Goal: Check status: Check status

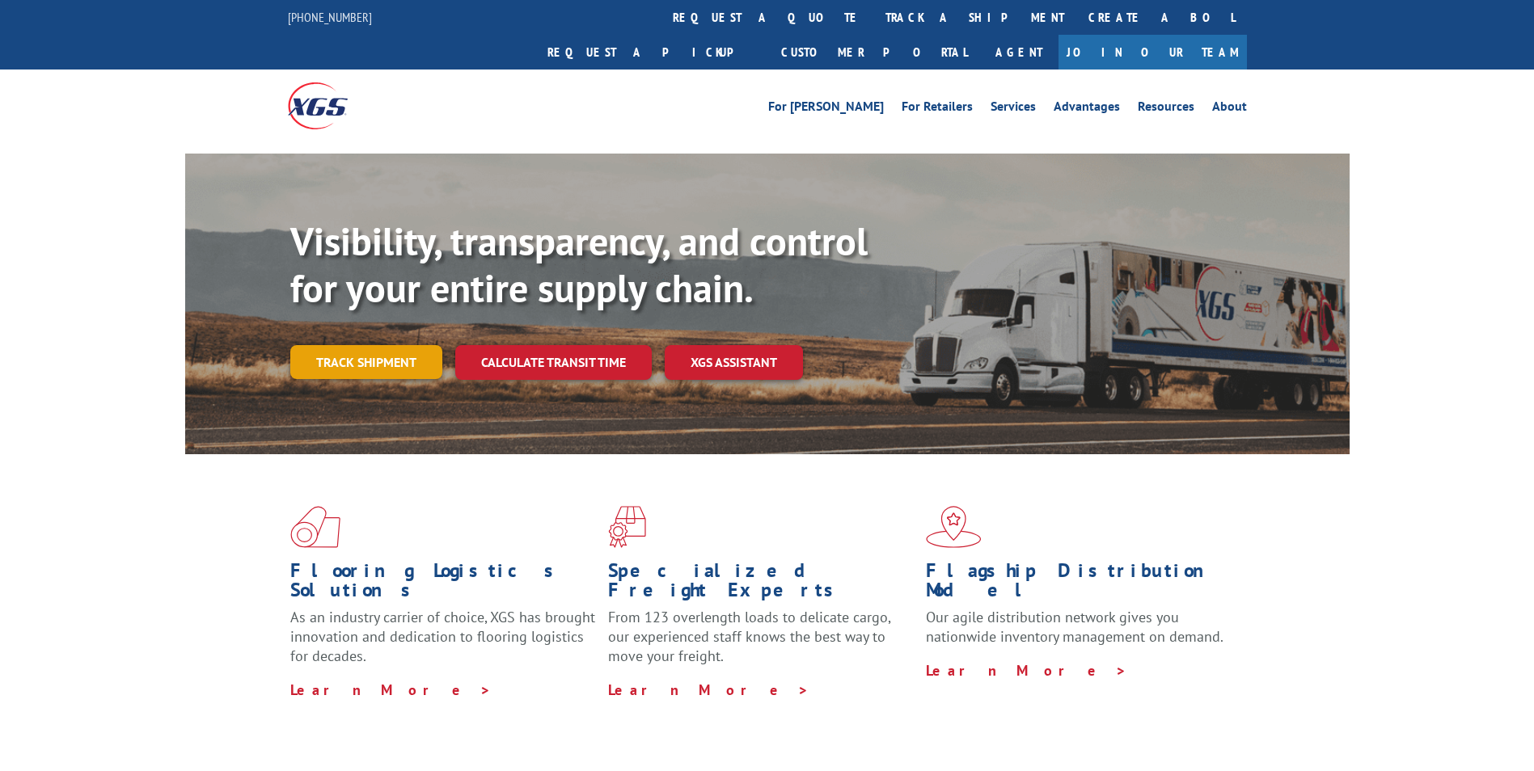
drag, startPoint x: 0, startPoint y: 0, endPoint x: 346, endPoint y: 336, distance: 482.1
click at [346, 345] on link "Track shipment" at bounding box center [366, 362] width 152 height 34
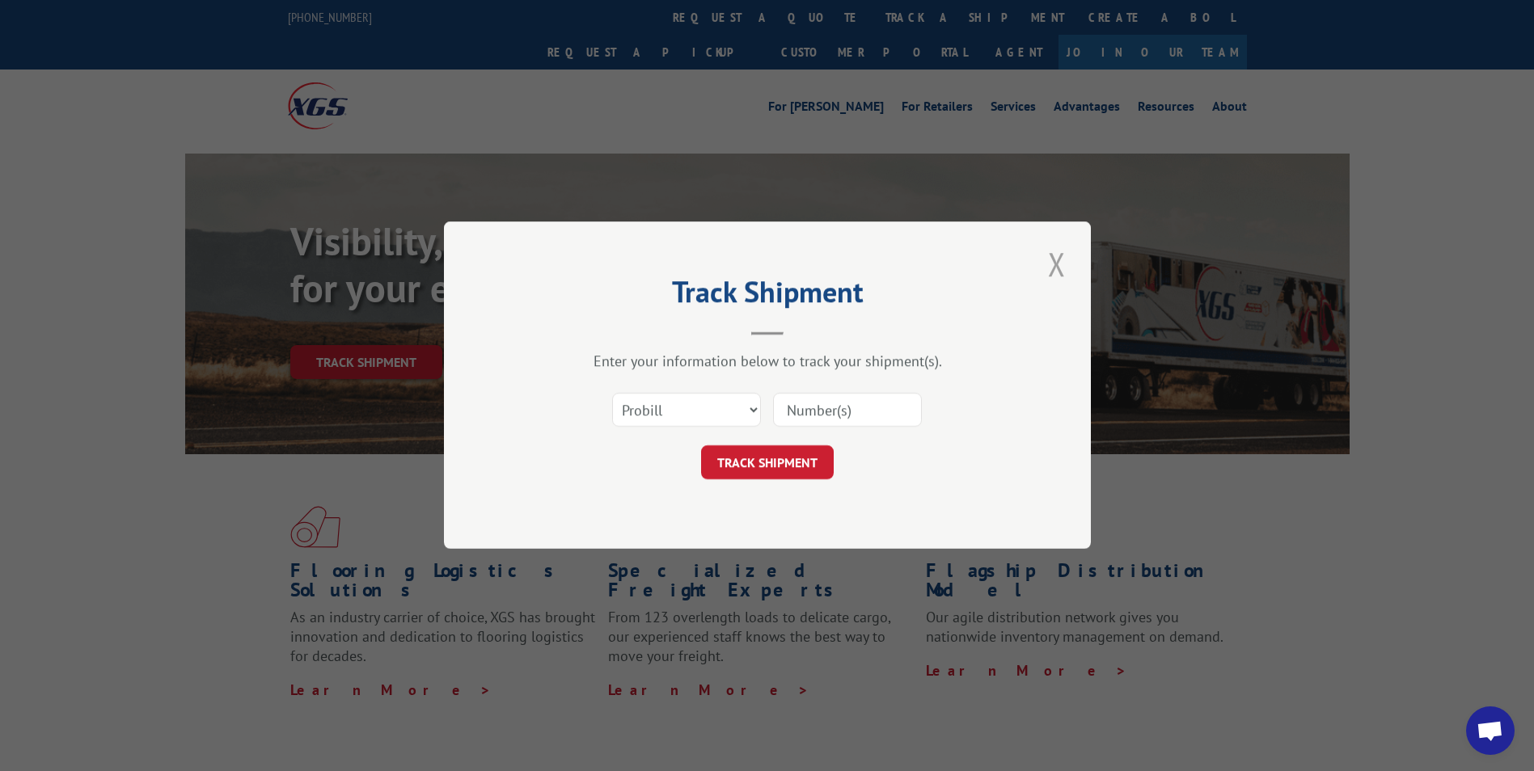
click at [1050, 260] on button "Close modal" at bounding box center [1056, 264] width 27 height 44
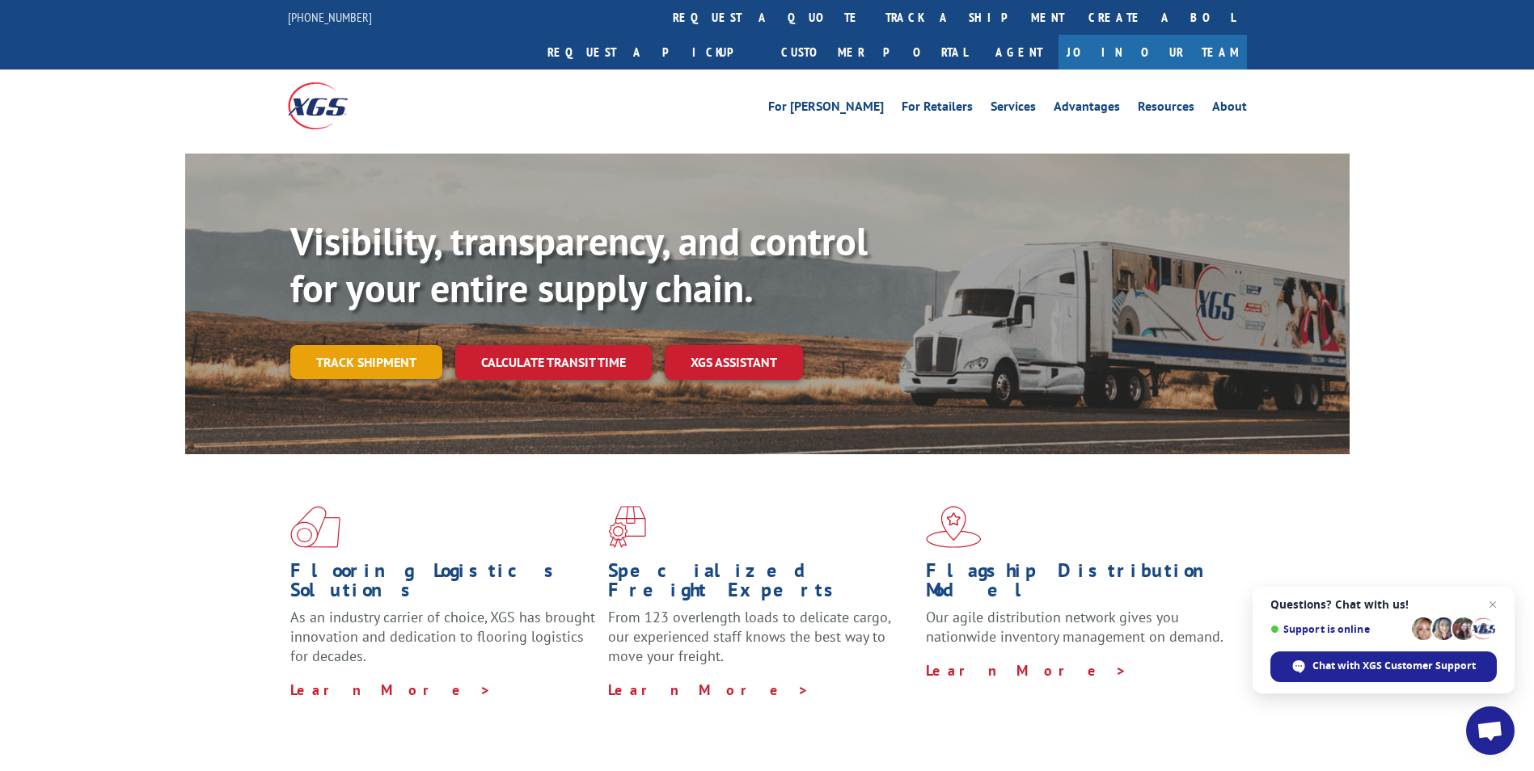
click at [370, 345] on link "Track shipment" at bounding box center [366, 362] width 152 height 34
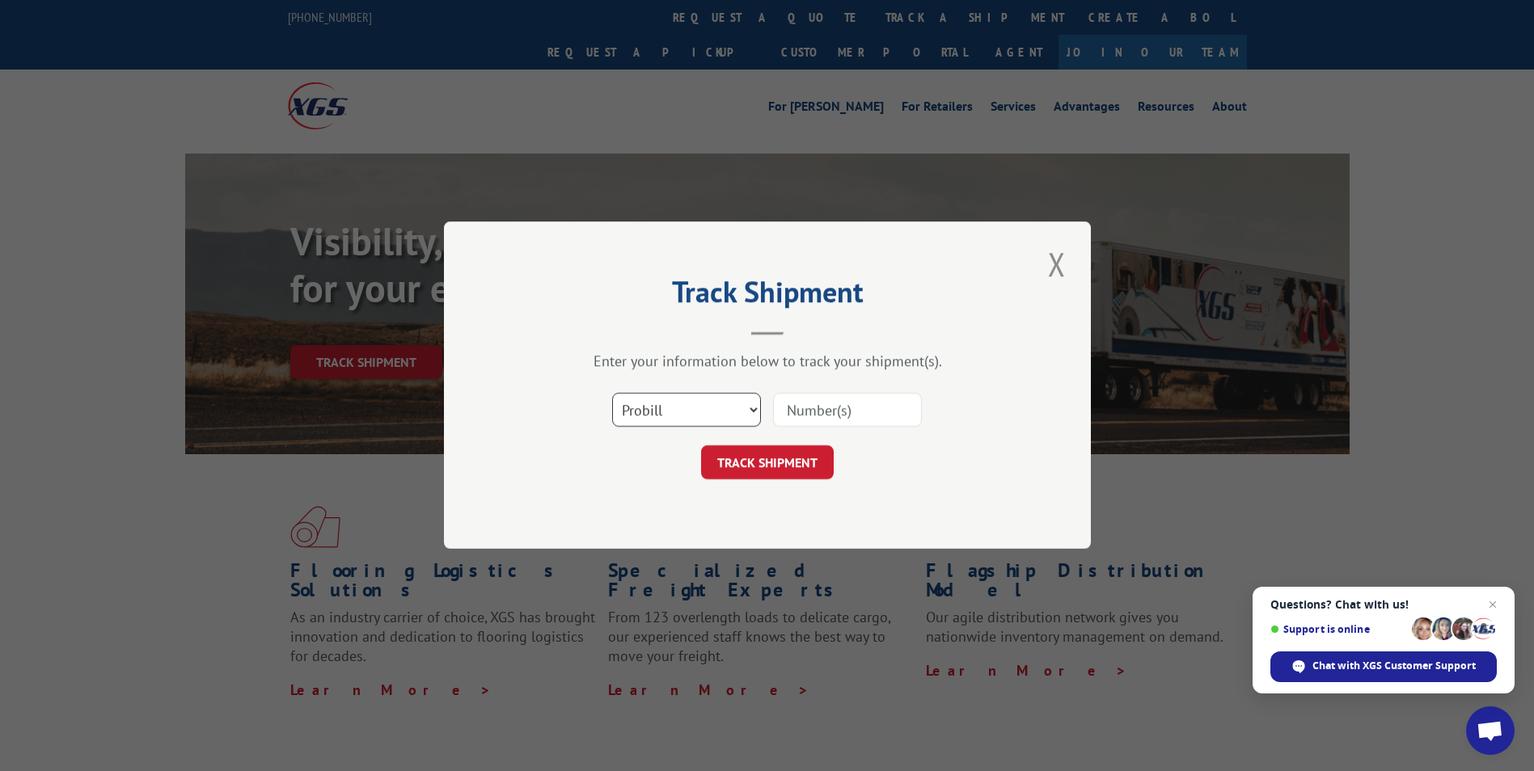
click at [740, 420] on select "Select category... Probill BOL PO" at bounding box center [686, 411] width 149 height 34
paste input "IF379128:"
type input "IF379128"
click at [826, 463] on button "TRACK SHIPMENT" at bounding box center [767, 463] width 133 height 34
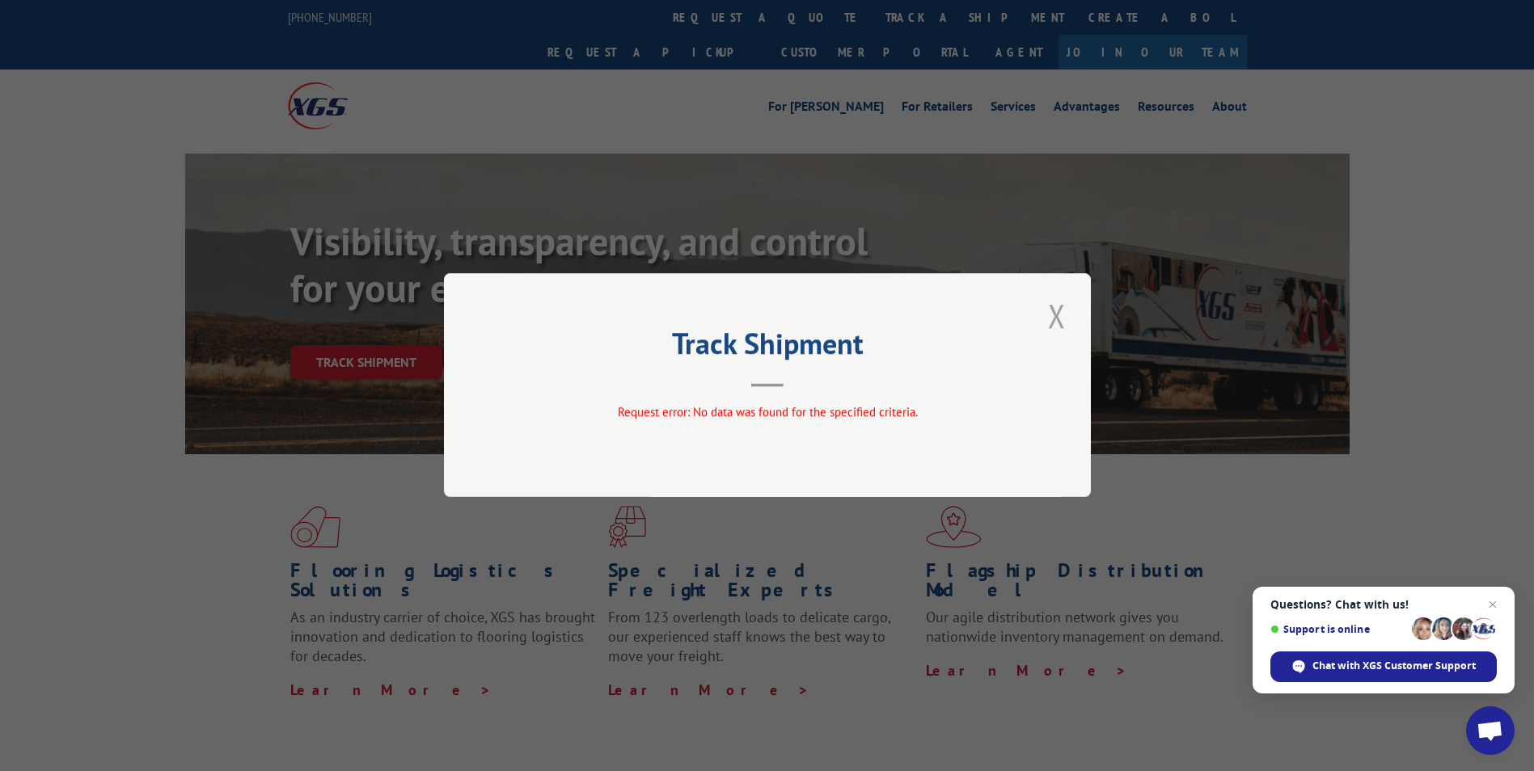
click at [1059, 328] on button "Close modal" at bounding box center [1056, 316] width 27 height 44
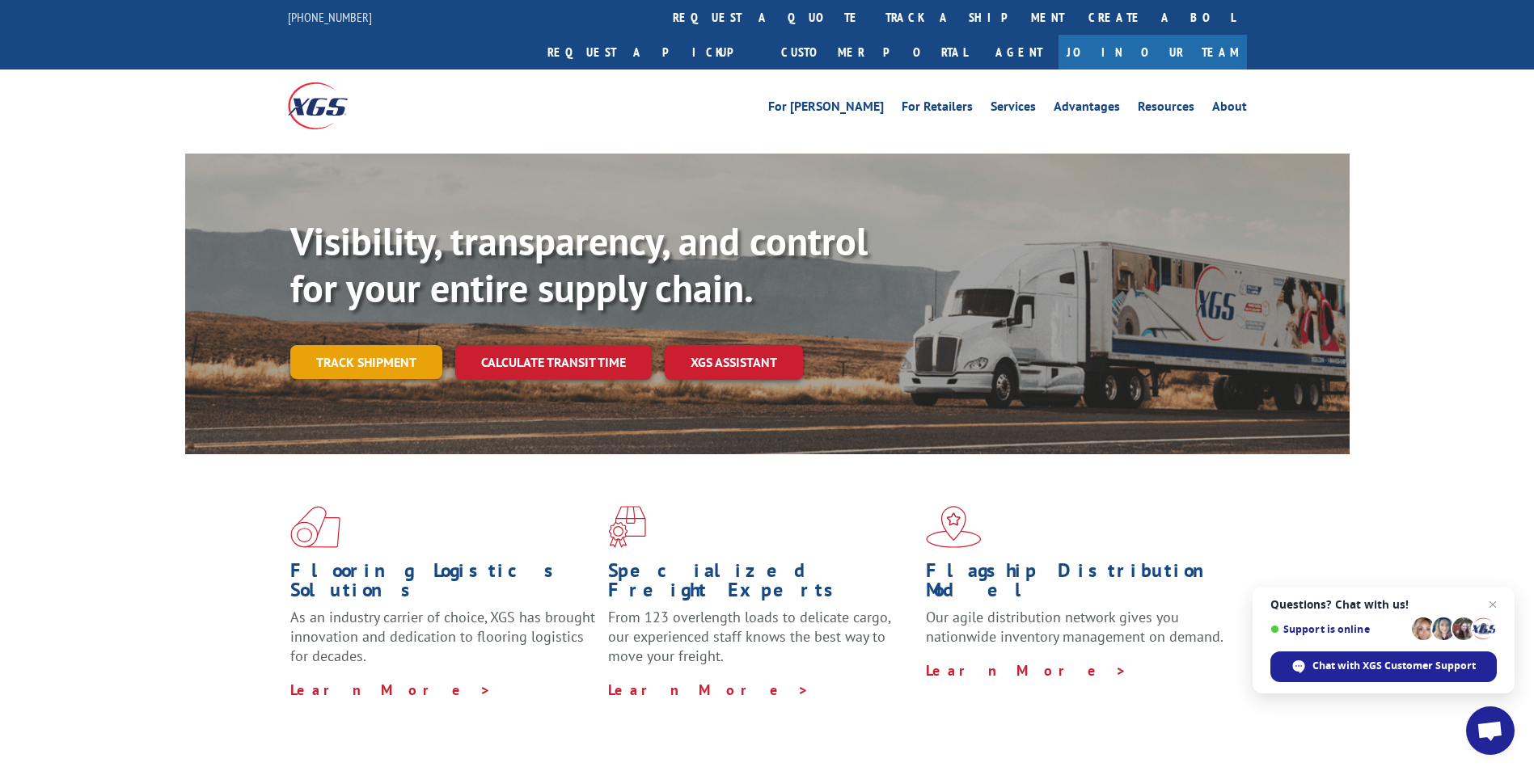
click at [372, 345] on link "Track shipment" at bounding box center [366, 362] width 152 height 34
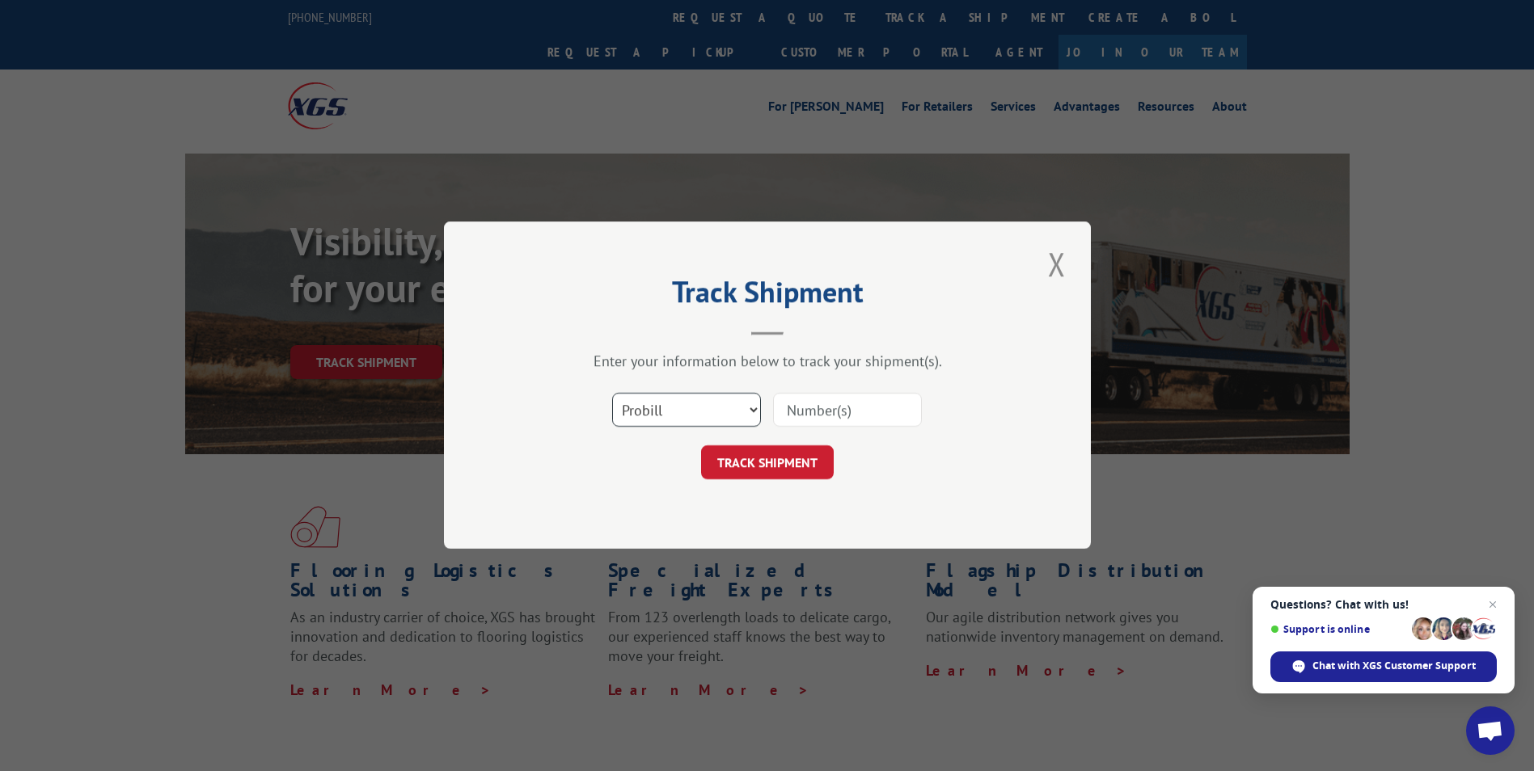
click at [752, 415] on select "Select category... Probill BOL PO" at bounding box center [686, 411] width 149 height 34
select select "bol"
click at [612, 394] on select "Select category... Probill BOL PO" at bounding box center [686, 411] width 149 height 34
paste input "IF379128:"
click at [866, 411] on input "IF379128:" at bounding box center [847, 411] width 149 height 34
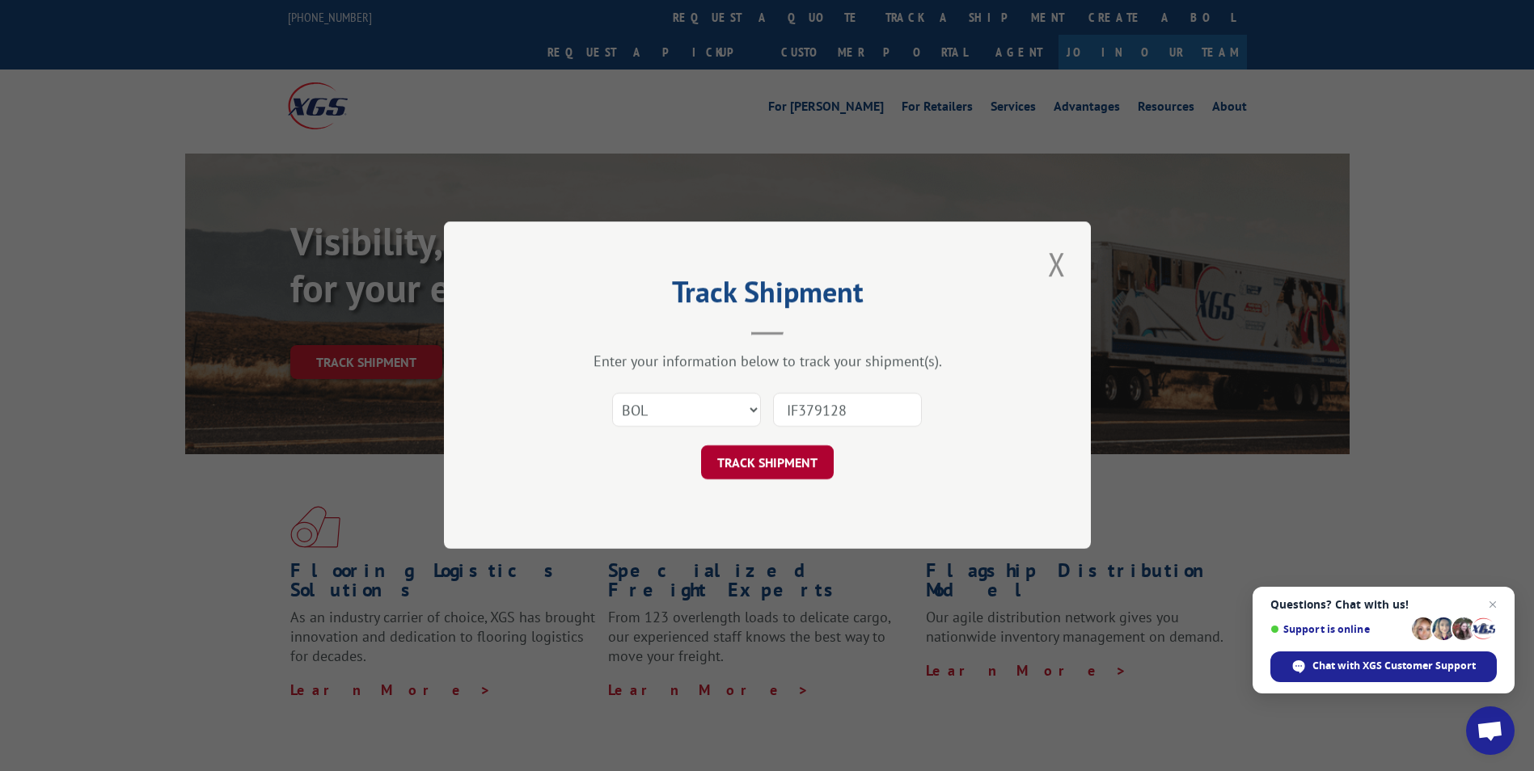
type input "IF379128"
click at [742, 465] on button "TRACK SHIPMENT" at bounding box center [767, 463] width 133 height 34
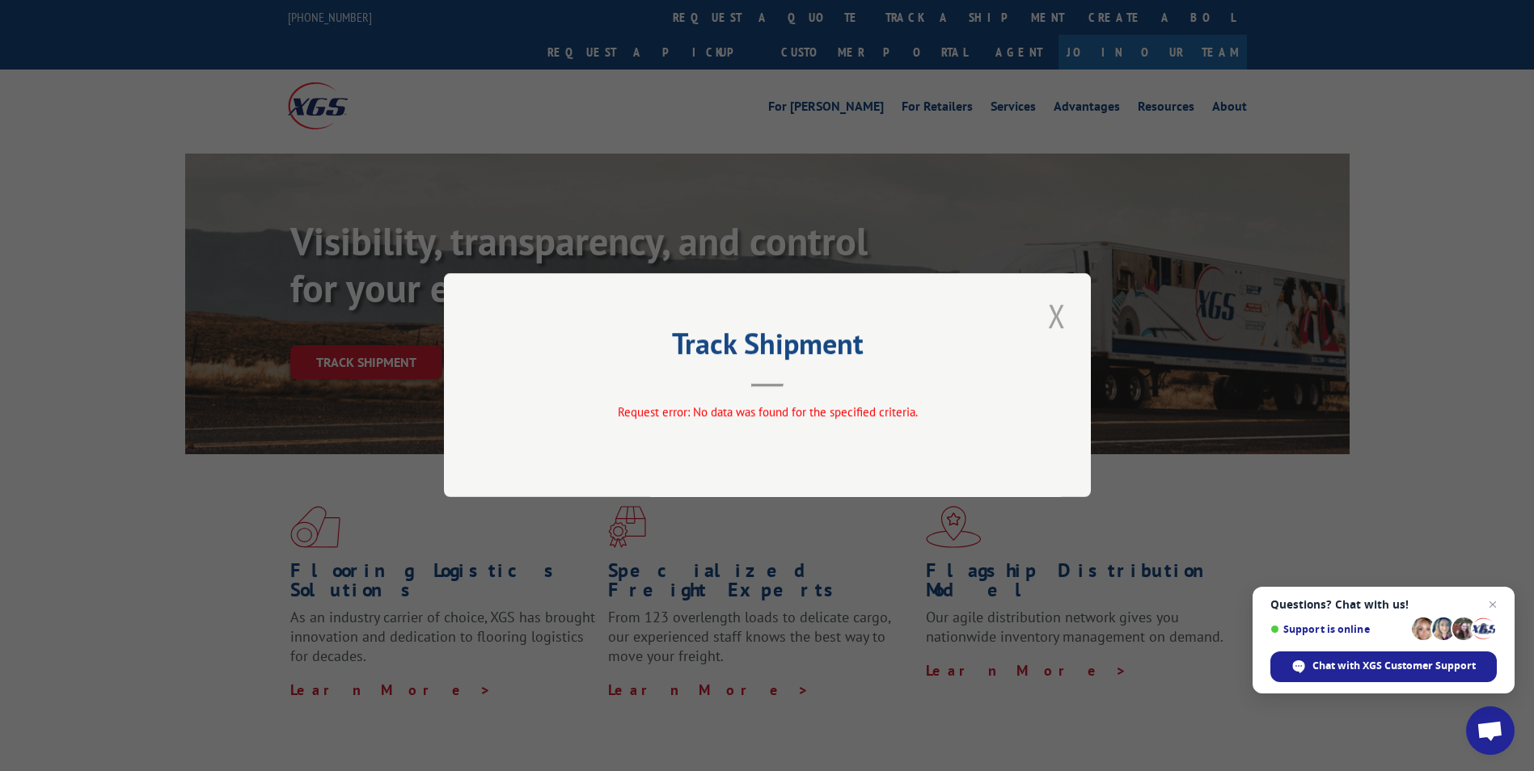
click at [1048, 315] on button "Close modal" at bounding box center [1056, 316] width 27 height 44
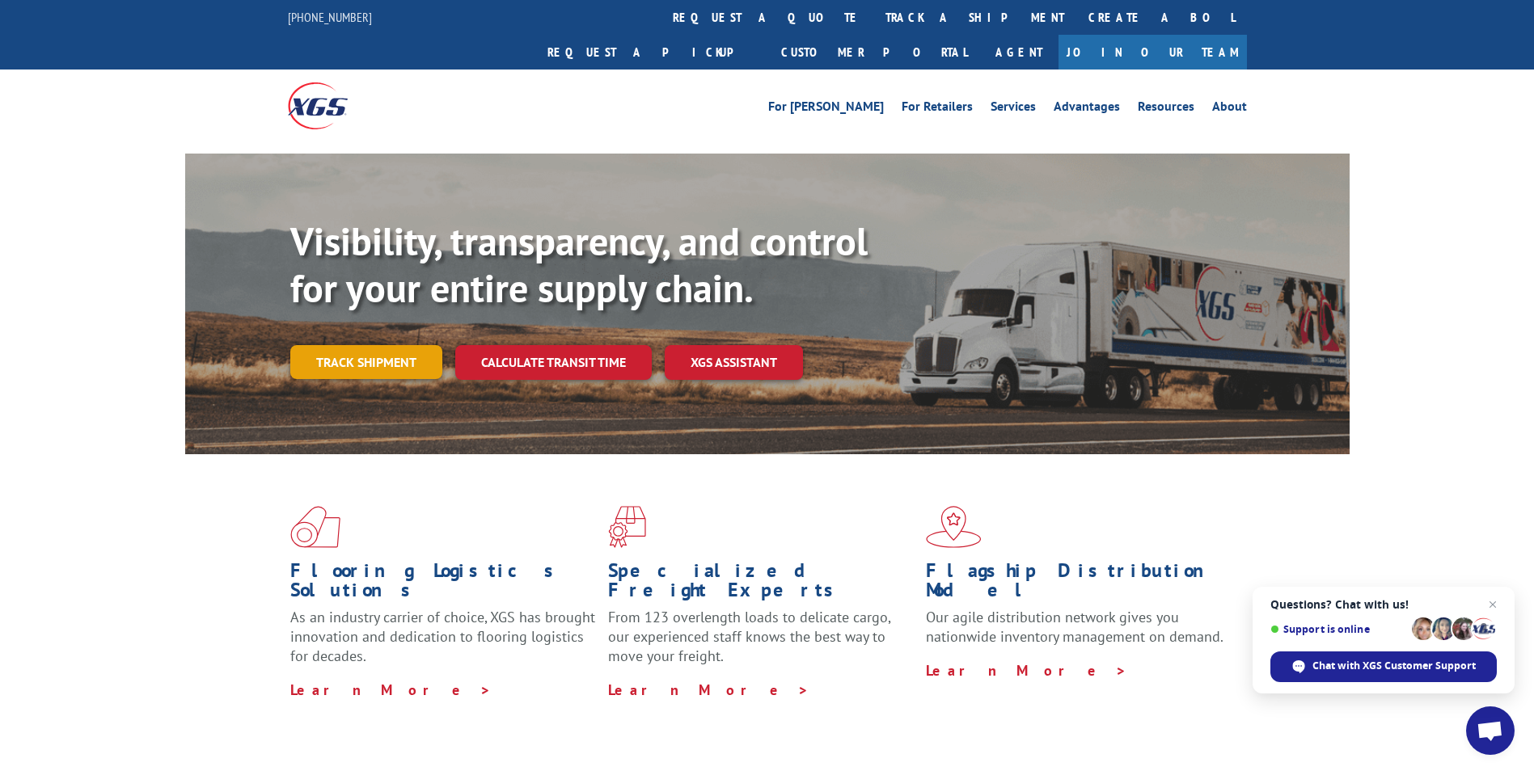
click at [357, 345] on link "Track shipment" at bounding box center [366, 362] width 152 height 34
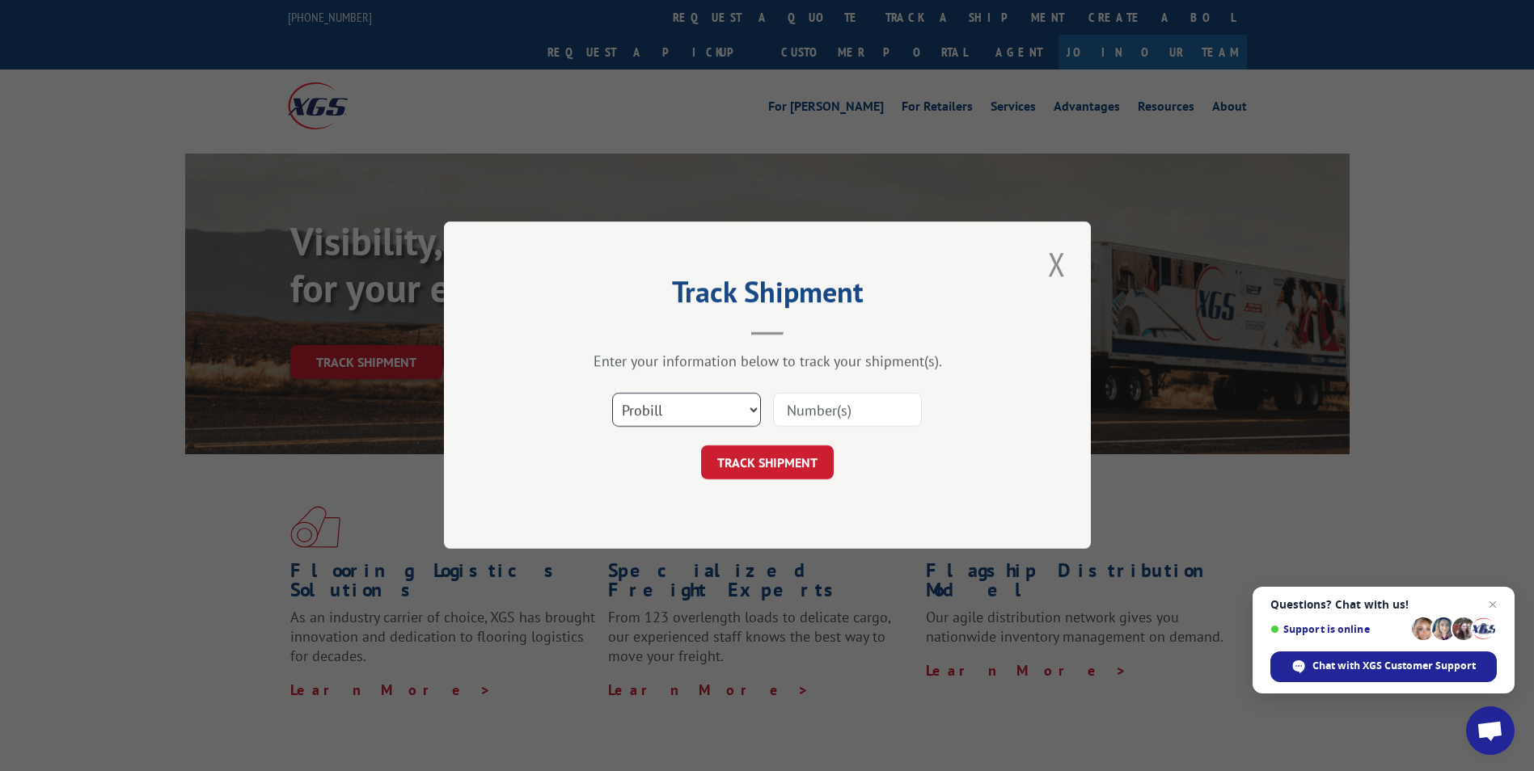
click at [709, 422] on select "Select category... Probill BOL PO" at bounding box center [686, 411] width 149 height 34
select select "po"
click at [612, 394] on select "Select category... Probill BOL PO" at bounding box center [686, 411] width 149 height 34
click at [834, 410] on input at bounding box center [847, 411] width 149 height 34
type input "IF379128"
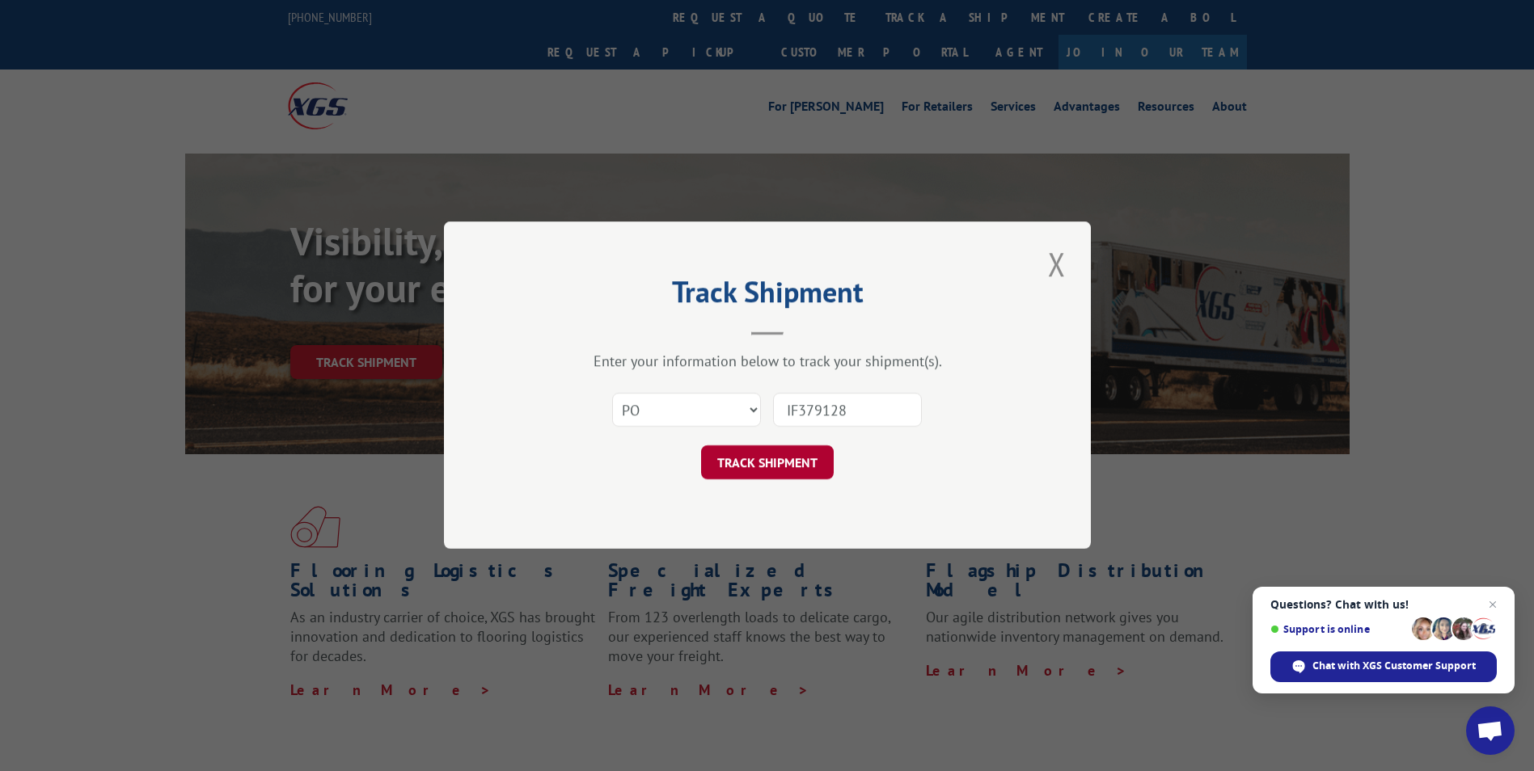
click at [758, 458] on button "TRACK SHIPMENT" at bounding box center [767, 463] width 133 height 34
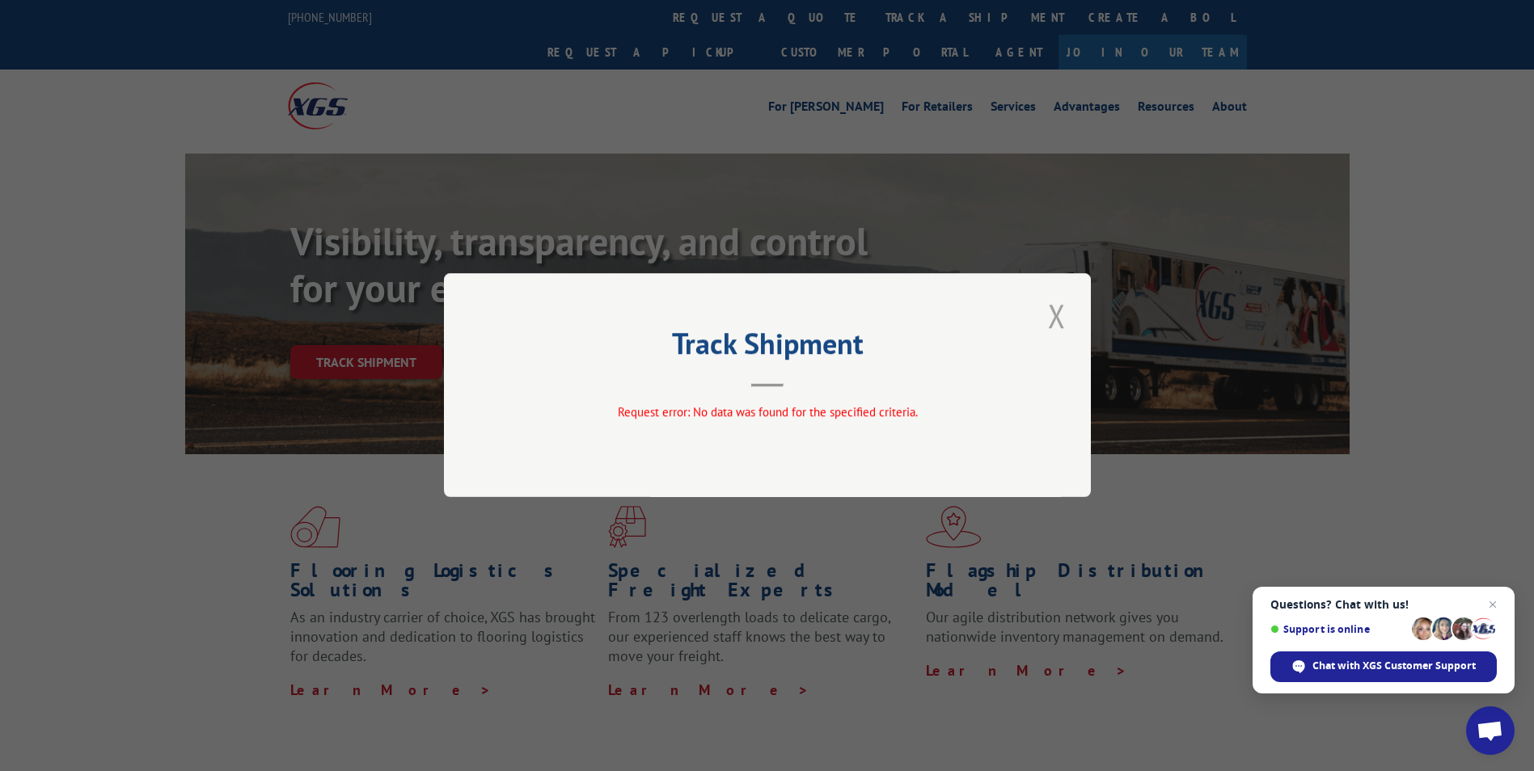
click at [1048, 319] on button "Close modal" at bounding box center [1056, 316] width 27 height 44
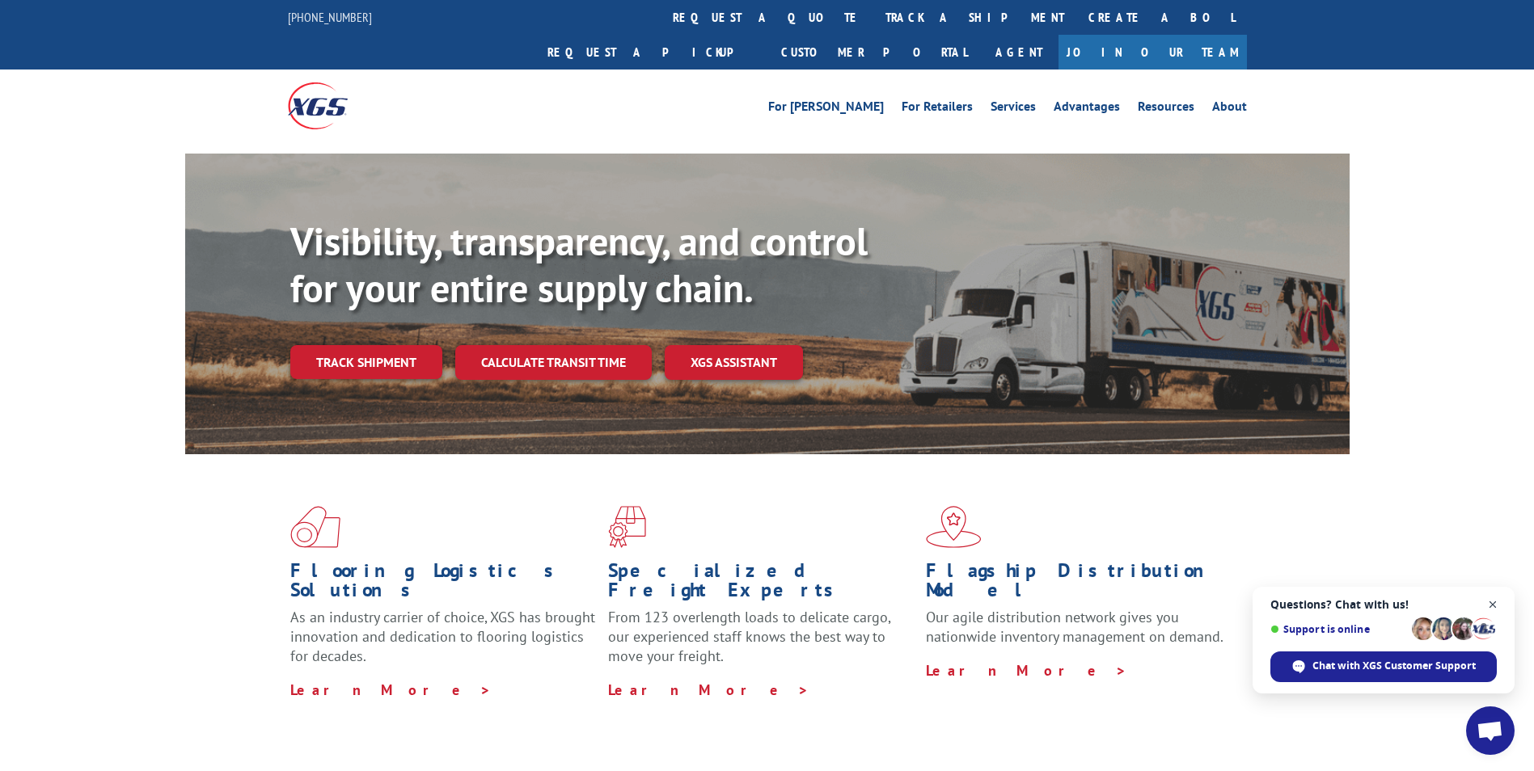
click at [1488, 598] on span "Open chat" at bounding box center [1493, 605] width 20 height 20
